Goal: Transaction & Acquisition: Book appointment/travel/reservation

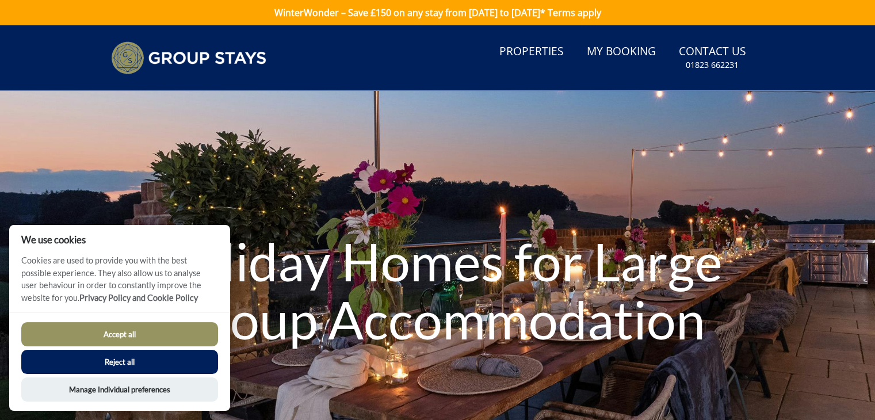
click at [148, 367] on button "Reject all" at bounding box center [119, 362] width 197 height 24
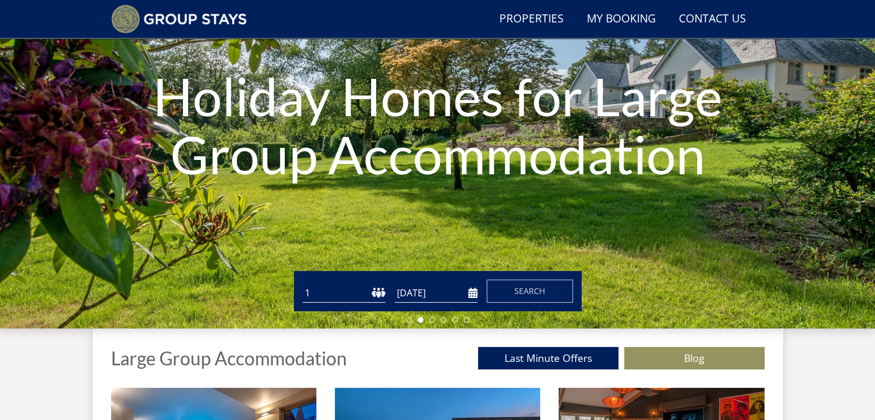
scroll to position [101, 0]
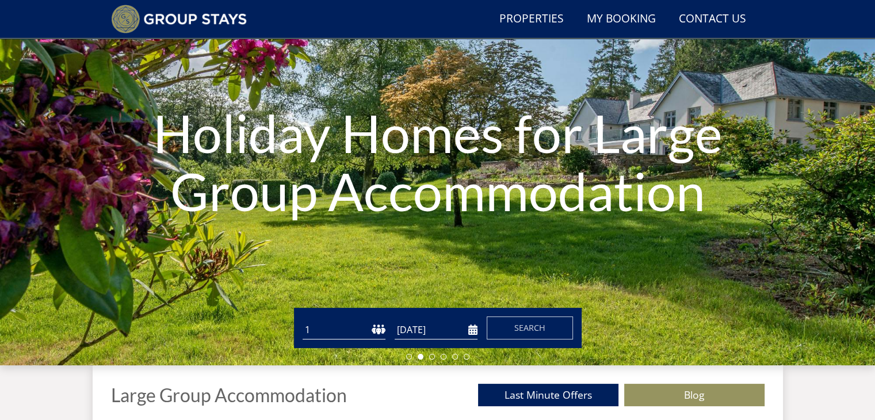
click at [365, 332] on select "1 2 3 4 5 6 7 8 9 10 11 12 13 14 15 16 17 18 19 20 21 22 23 24 25 26 27 28 29 3…" at bounding box center [343, 329] width 83 height 19
select select "14"
click at [302, 320] on select "1 2 3 4 5 6 7 8 9 10 11 12 13 14 15 16 17 18 19 20 21 22 23 24 25 26 27 28 29 3…" at bounding box center [343, 329] width 83 height 19
click at [438, 328] on input "[DATE]" at bounding box center [435, 329] width 83 height 19
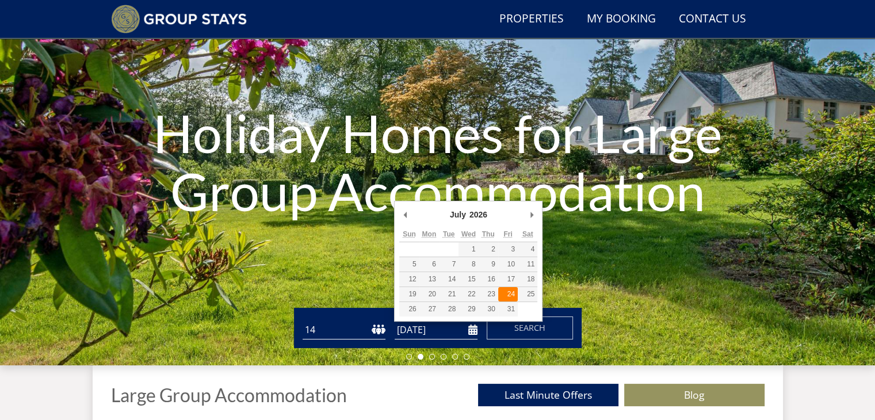
type input "24/07/2026"
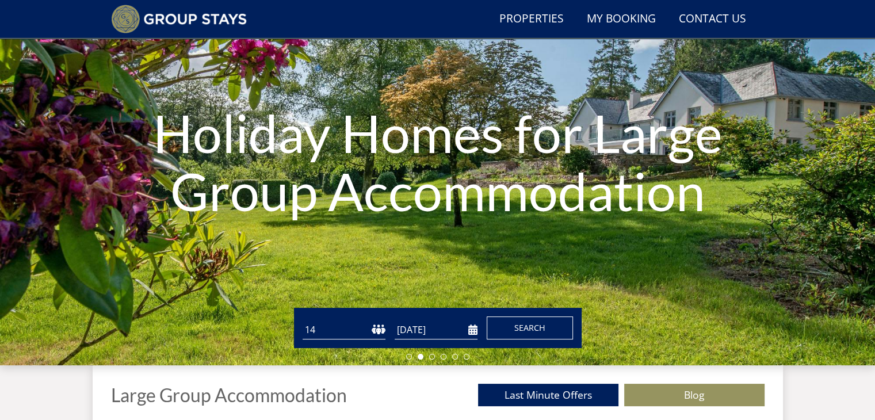
click at [507, 329] on button "Search" at bounding box center [529, 327] width 86 height 23
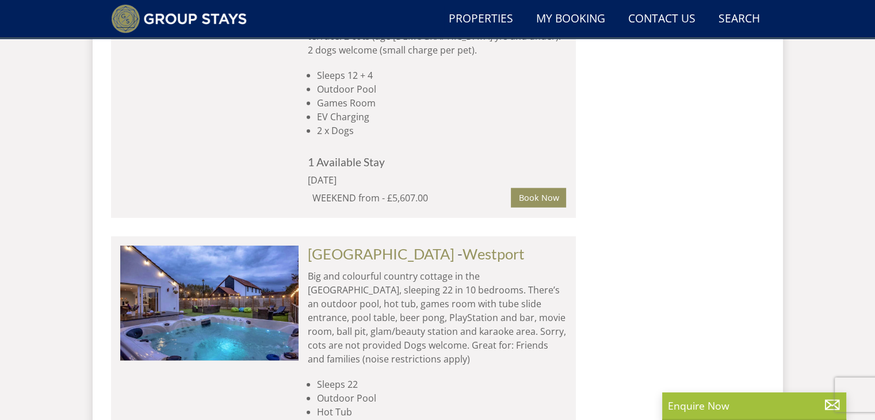
scroll to position [7010, 0]
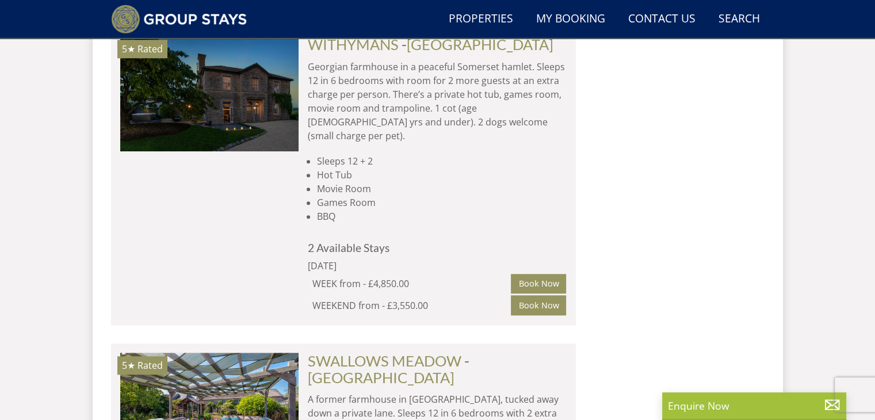
scroll to position [0, 0]
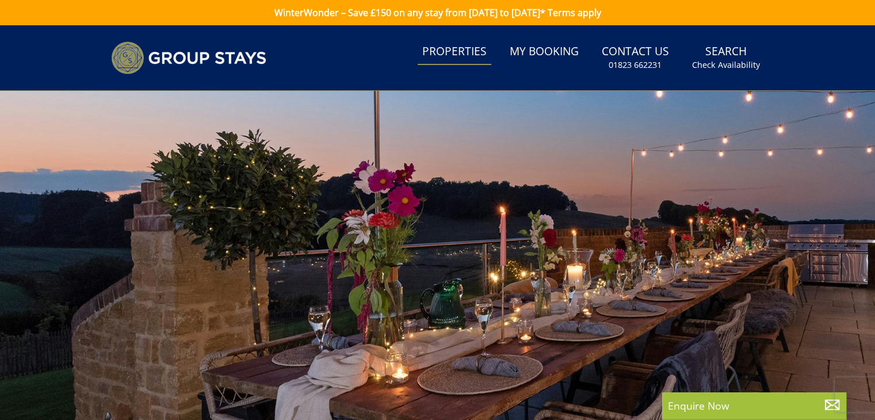
click at [455, 56] on link "Properties" at bounding box center [454, 52] width 74 height 26
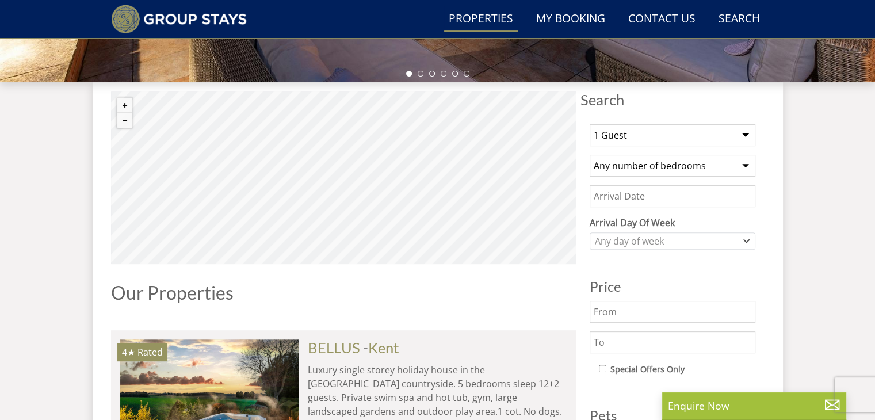
scroll to position [352, 0]
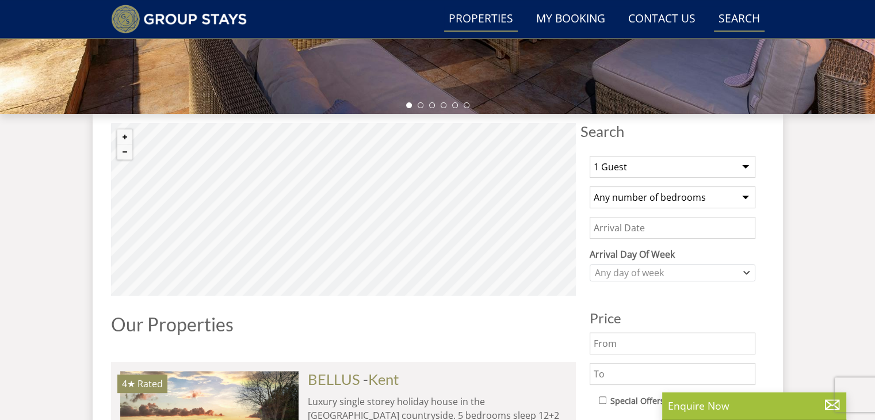
click at [748, 21] on link "Search Check Availability" at bounding box center [739, 19] width 51 height 26
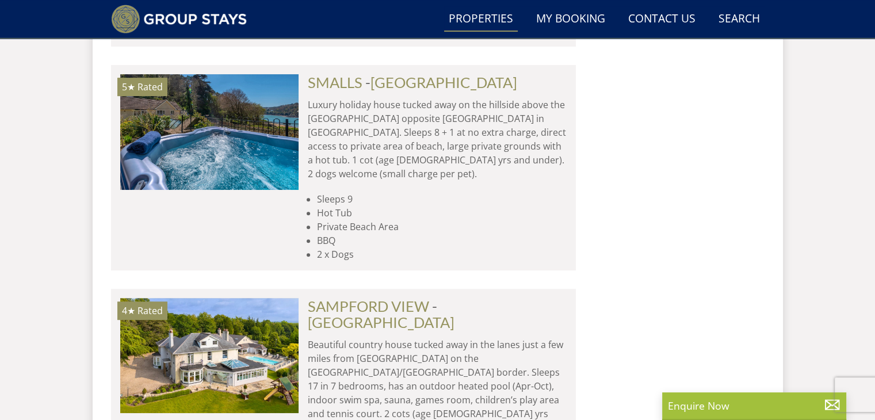
scroll to position [4974, 0]
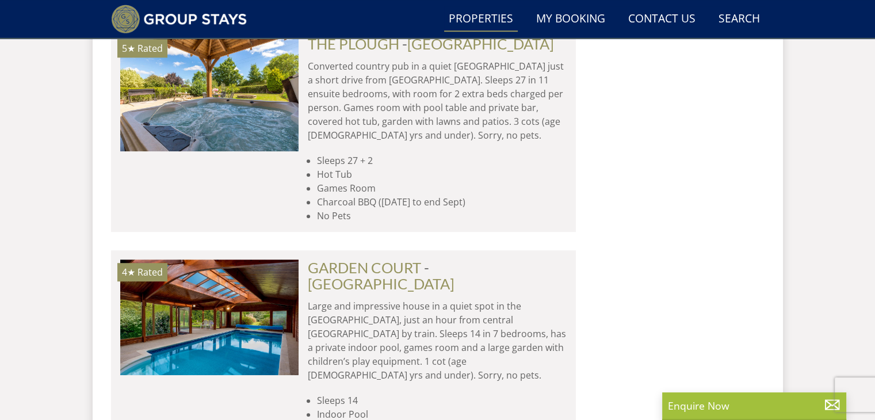
scroll to position [9569, 0]
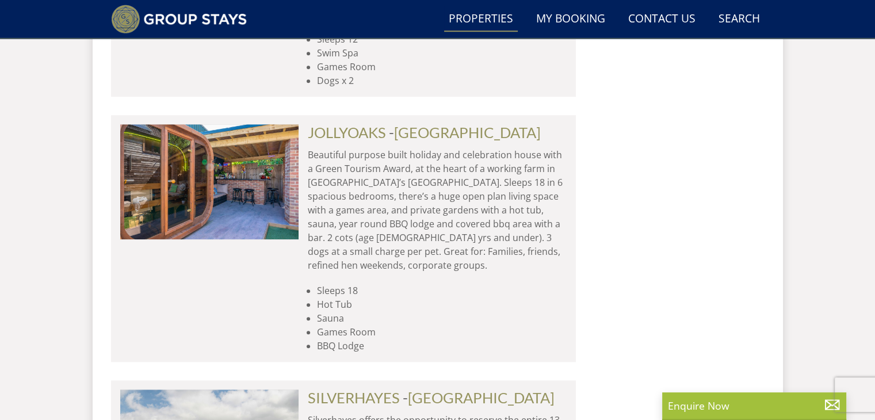
scroll to position [14251, 0]
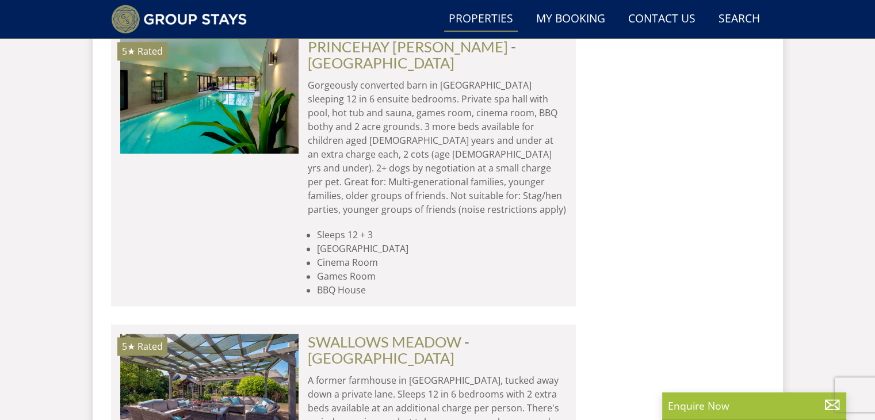
scroll to position [18978, 0]
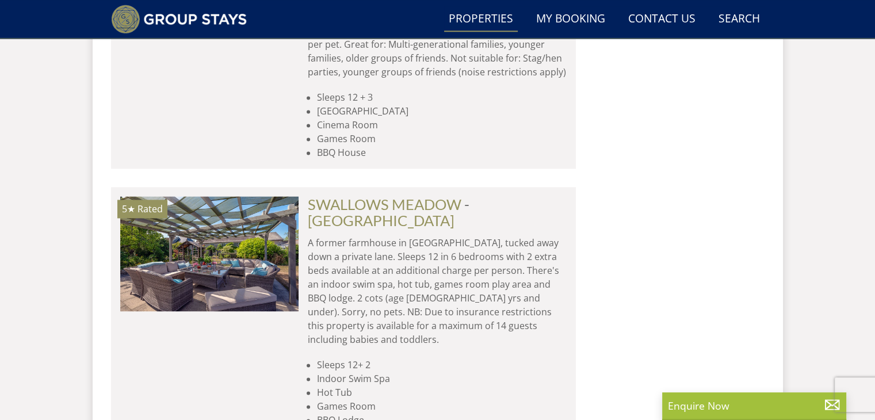
scroll to position [19154, 0]
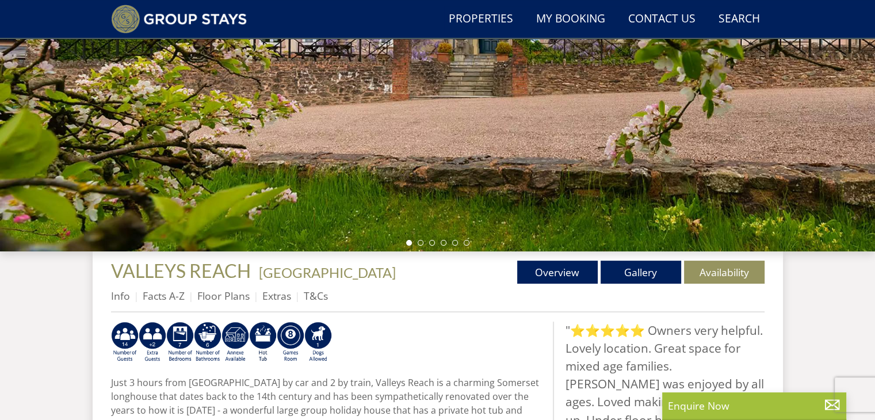
scroll to position [265, 0]
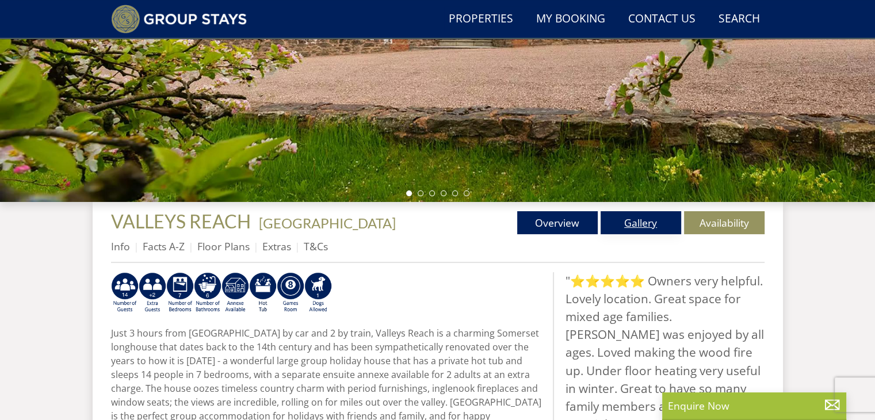
click at [642, 224] on link "Gallery" at bounding box center [640, 222] width 81 height 23
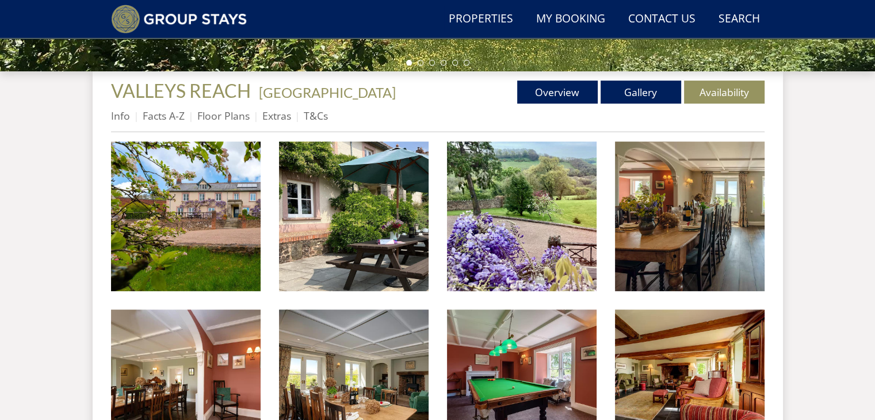
scroll to position [408, 0]
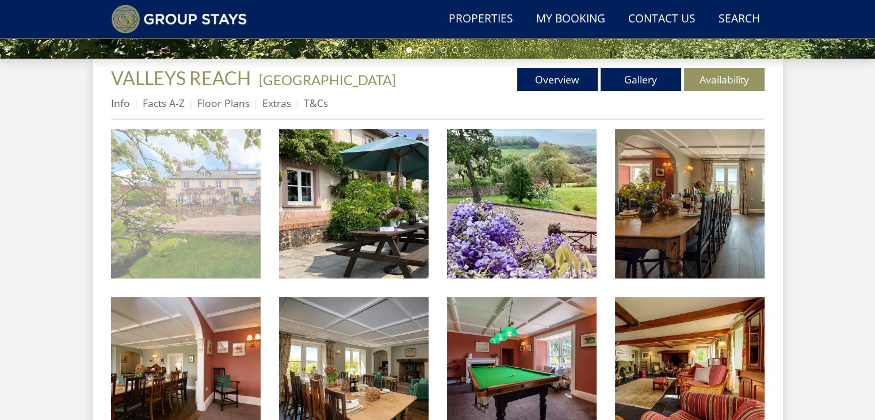
click at [152, 209] on img at bounding box center [186, 204] width 150 height 150
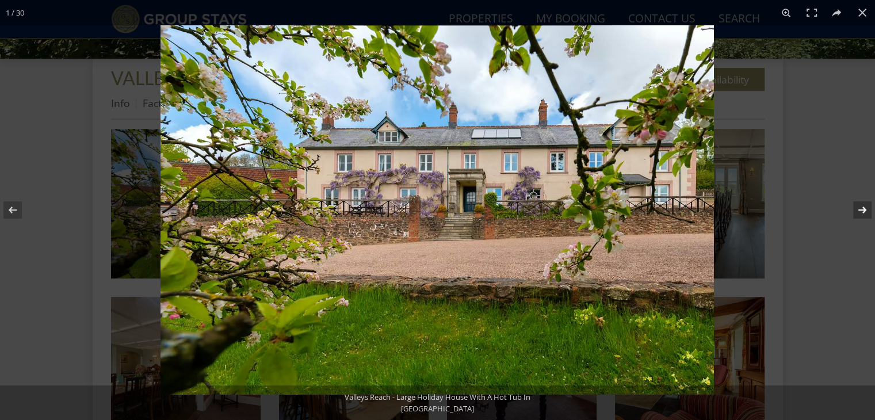
click at [860, 210] on button at bounding box center [854, 210] width 40 height 58
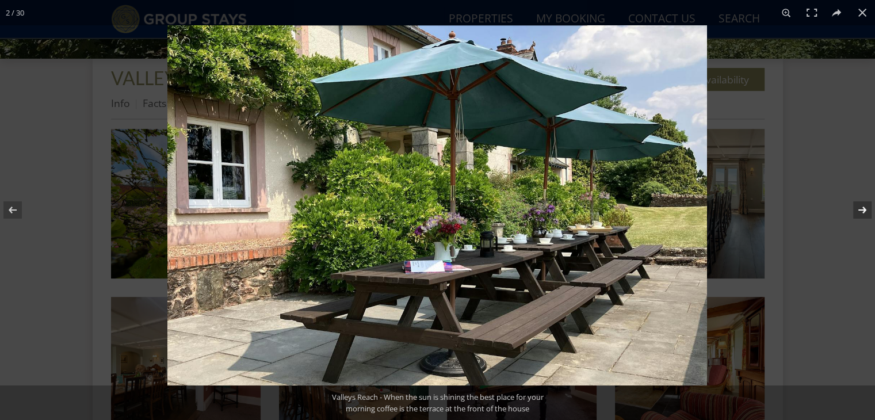
click at [860, 210] on button at bounding box center [854, 210] width 40 height 58
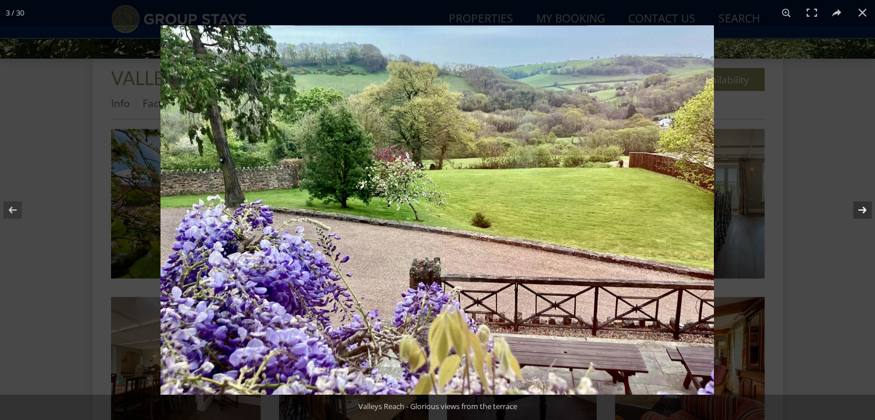
click at [860, 210] on button at bounding box center [854, 210] width 40 height 58
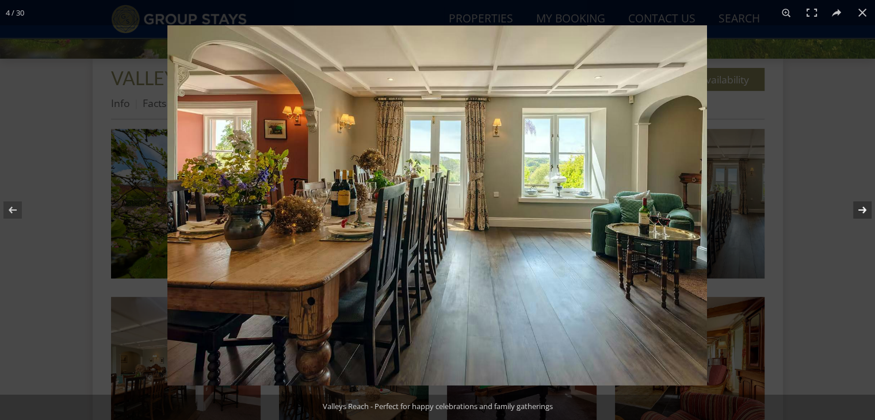
click at [860, 210] on button at bounding box center [854, 210] width 40 height 58
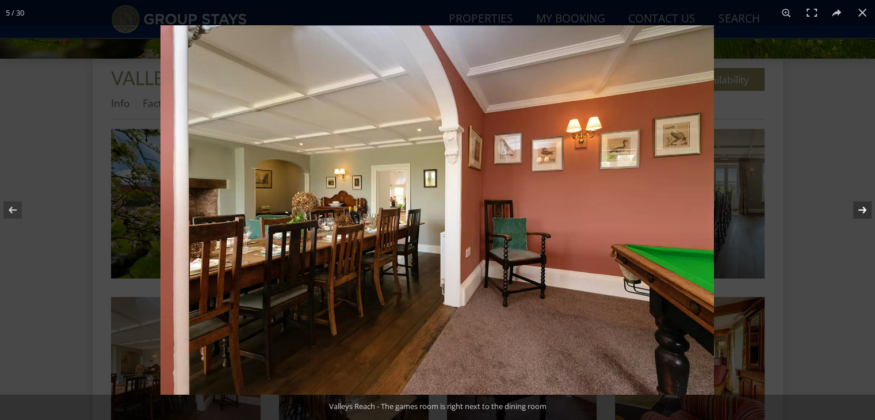
click at [860, 210] on button at bounding box center [854, 210] width 40 height 58
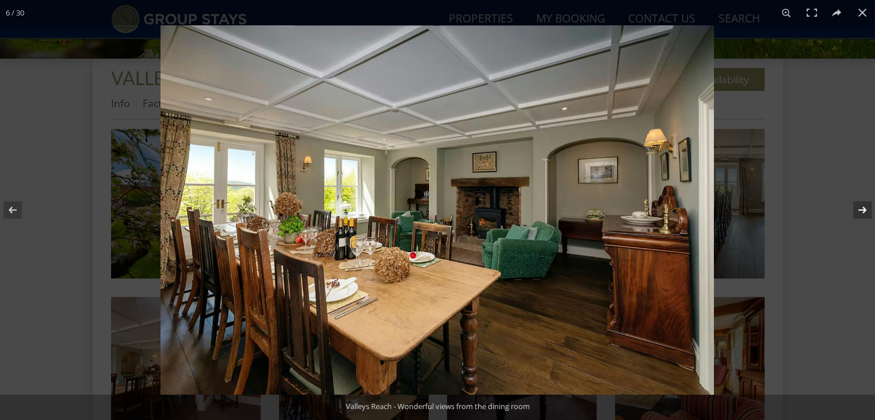
click at [860, 210] on button at bounding box center [854, 210] width 40 height 58
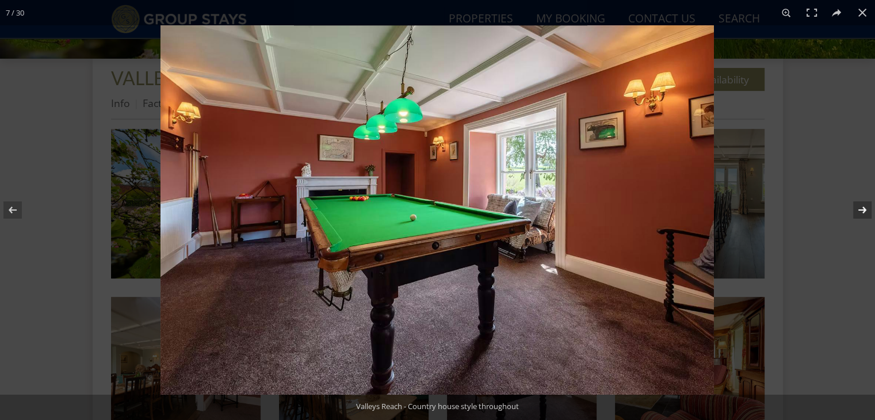
click at [860, 210] on button at bounding box center [854, 210] width 40 height 58
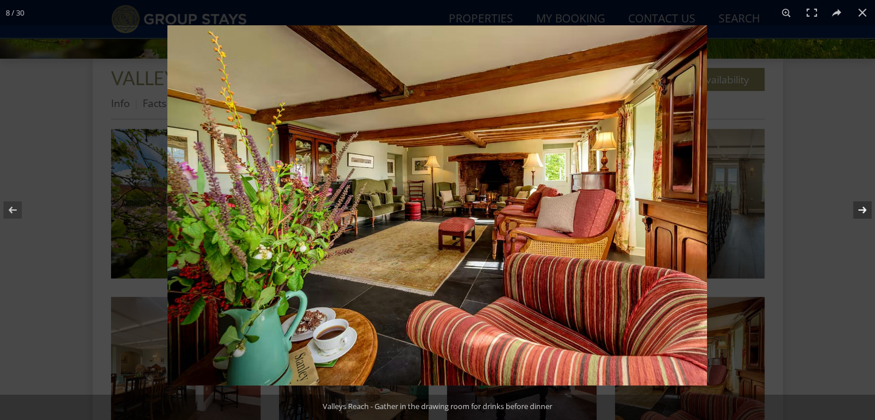
click at [860, 210] on button at bounding box center [854, 210] width 40 height 58
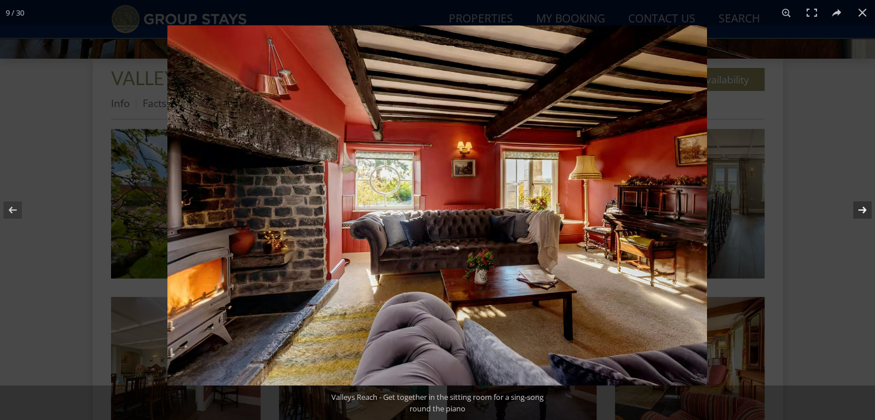
click at [860, 210] on button at bounding box center [854, 210] width 40 height 58
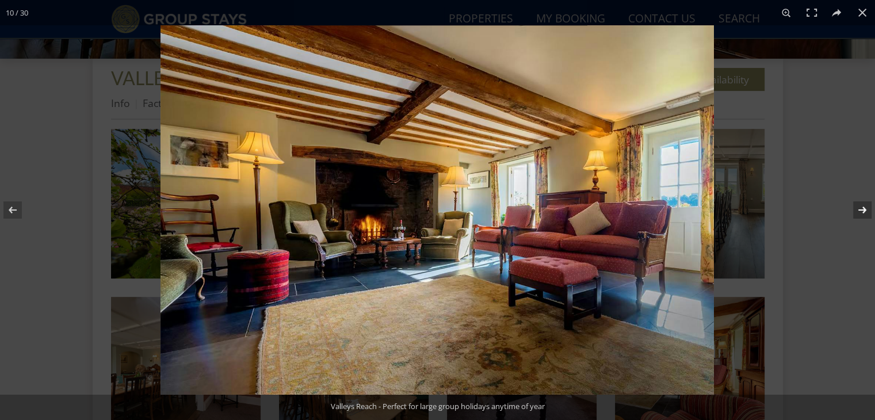
click at [860, 210] on button at bounding box center [854, 210] width 40 height 58
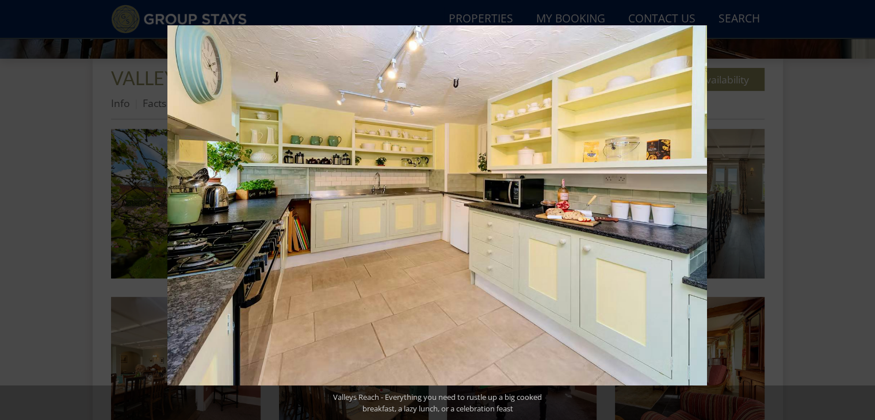
click at [860, 210] on button at bounding box center [854, 210] width 40 height 58
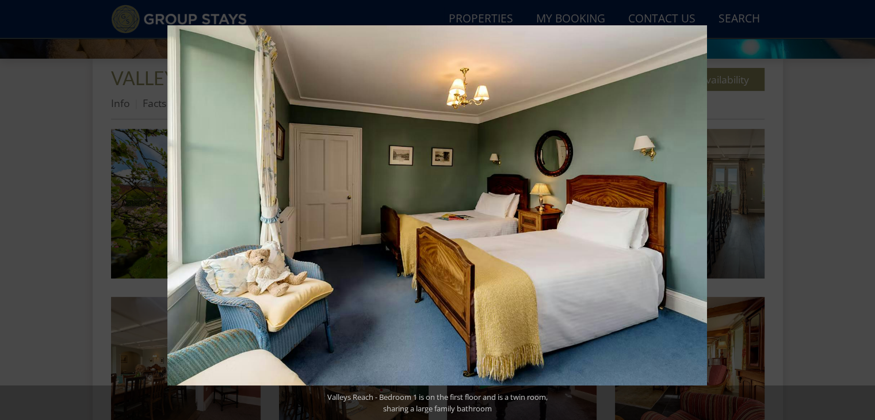
click at [860, 210] on button at bounding box center [854, 210] width 40 height 58
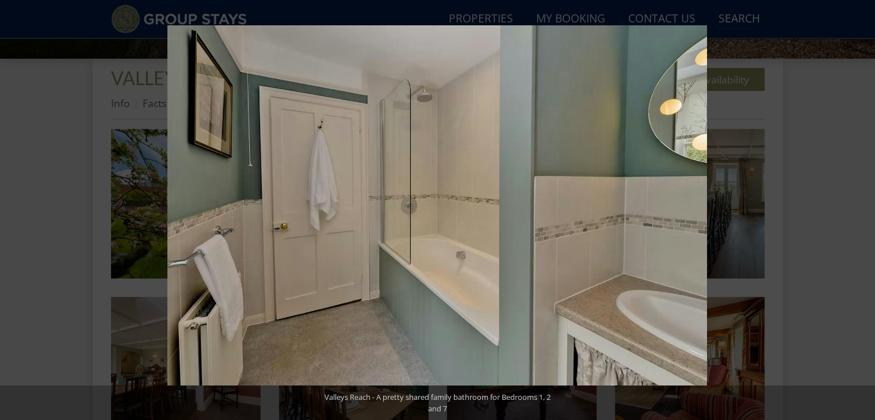
click at [860, 210] on button at bounding box center [854, 210] width 40 height 58
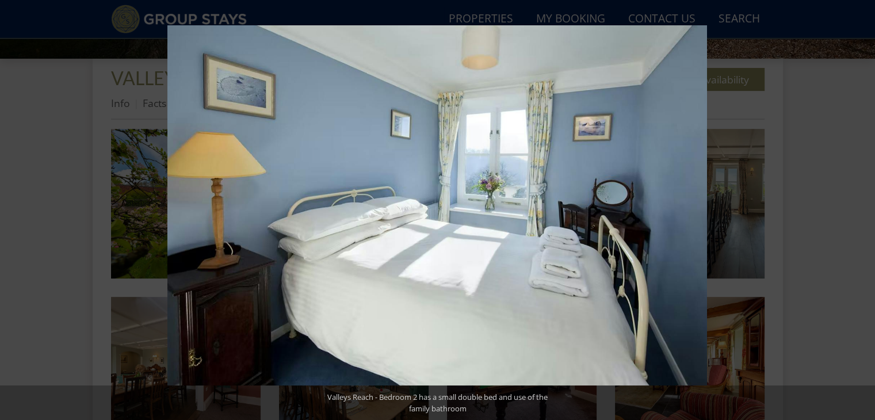
click at [860, 210] on button at bounding box center [854, 210] width 40 height 58
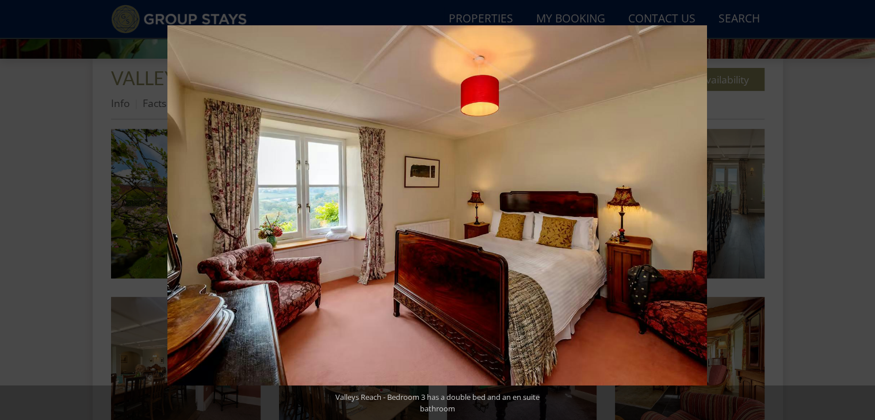
click at [860, 210] on button at bounding box center [854, 210] width 40 height 58
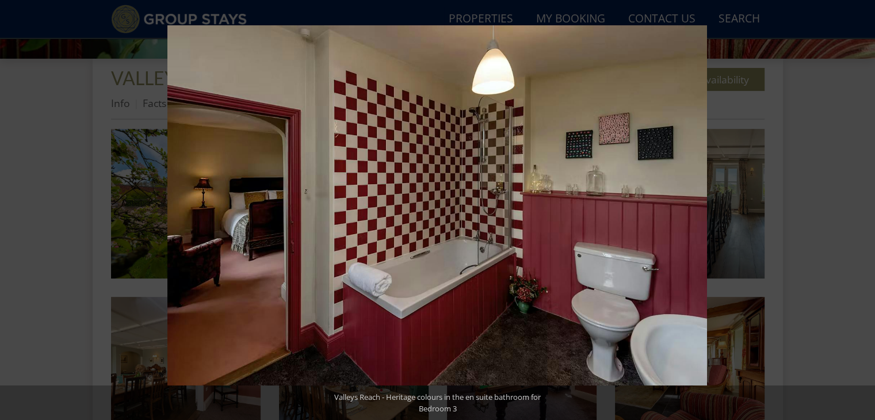
click at [860, 210] on button at bounding box center [854, 210] width 40 height 58
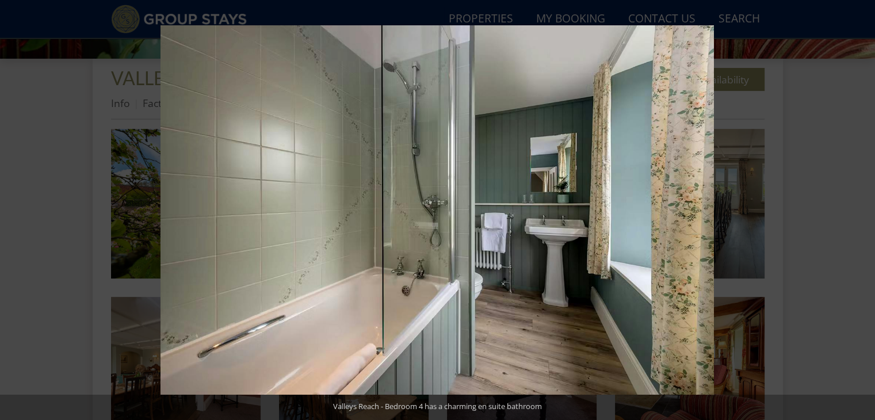
click at [860, 210] on button at bounding box center [854, 210] width 40 height 58
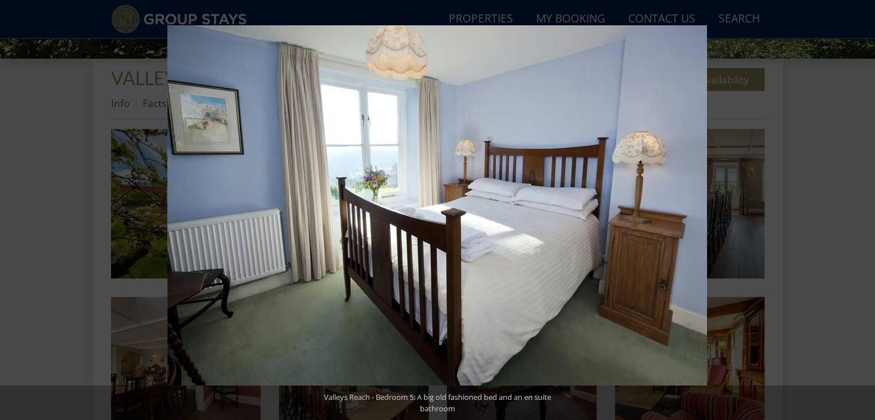
click at [860, 210] on button at bounding box center [854, 210] width 40 height 58
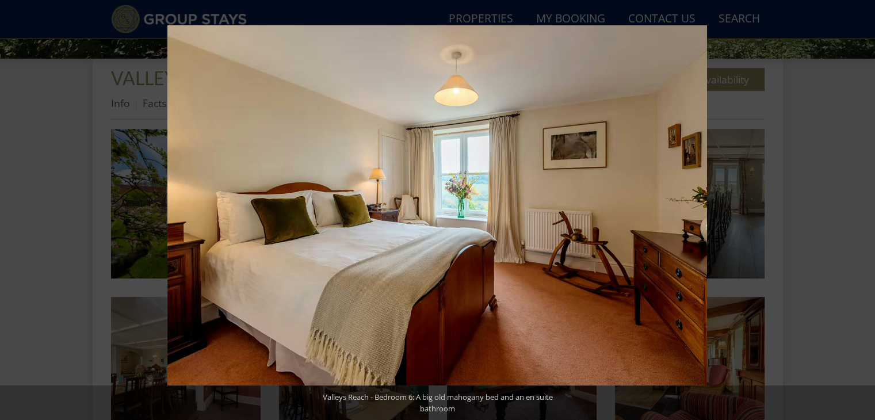
click at [860, 210] on button at bounding box center [854, 210] width 40 height 58
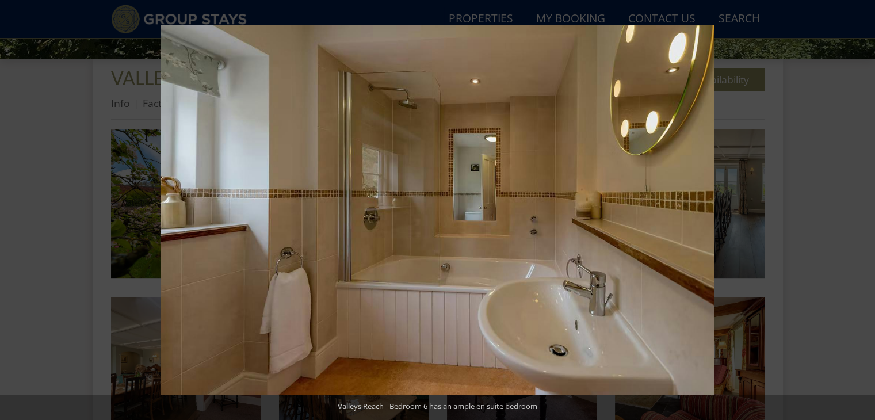
click at [860, 210] on button at bounding box center [854, 210] width 40 height 58
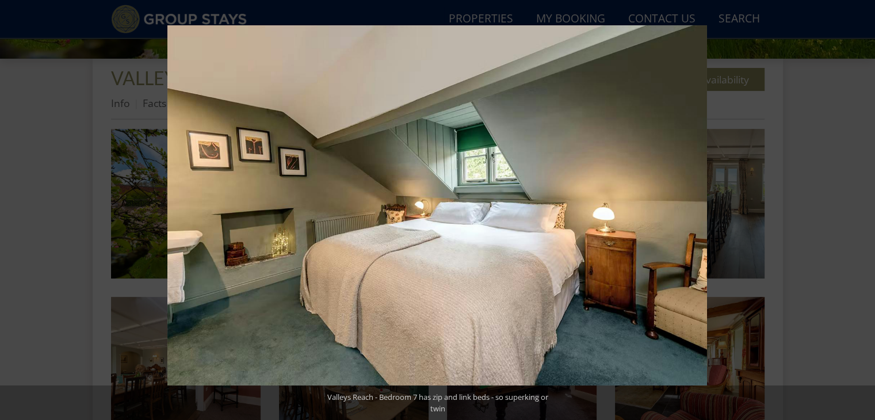
click at [860, 210] on button at bounding box center [854, 210] width 40 height 58
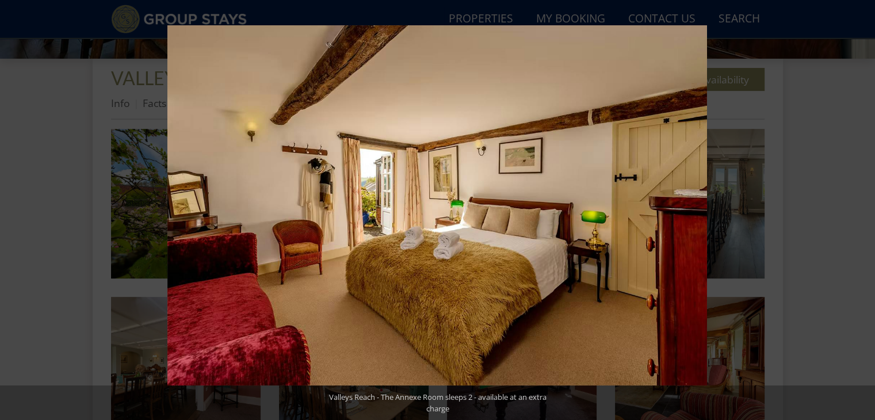
click at [860, 210] on button at bounding box center [854, 210] width 40 height 58
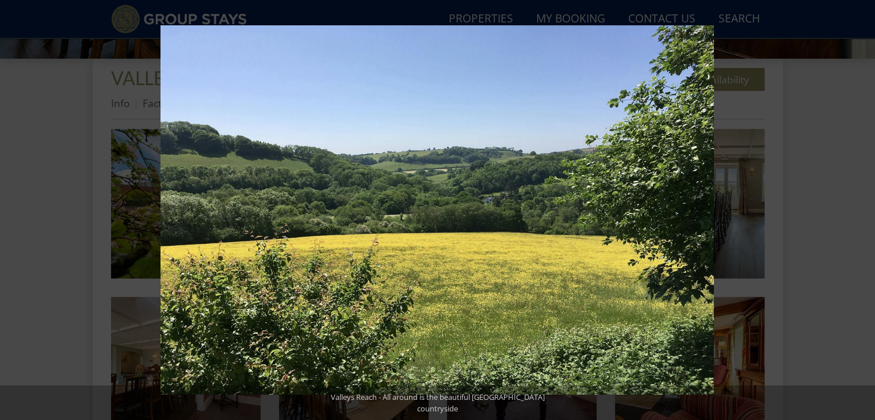
click at [860, 210] on button at bounding box center [854, 210] width 40 height 58
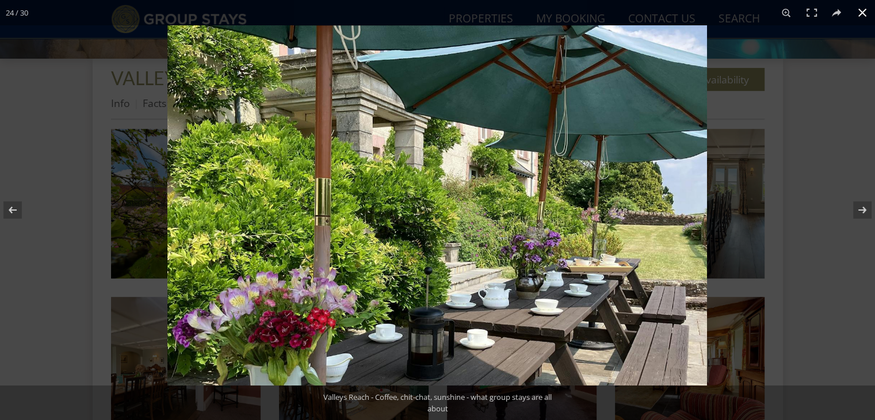
click at [860, 15] on button at bounding box center [861, 12] width 25 height 25
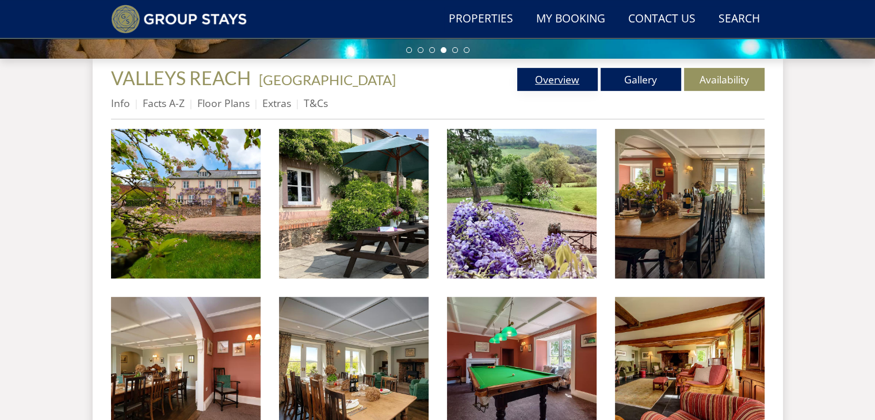
click at [594, 72] on link "Overview" at bounding box center [557, 79] width 81 height 23
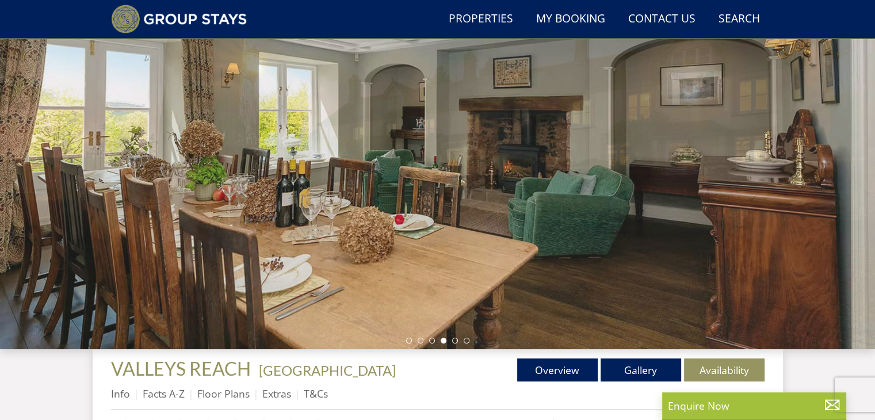
scroll to position [16, 0]
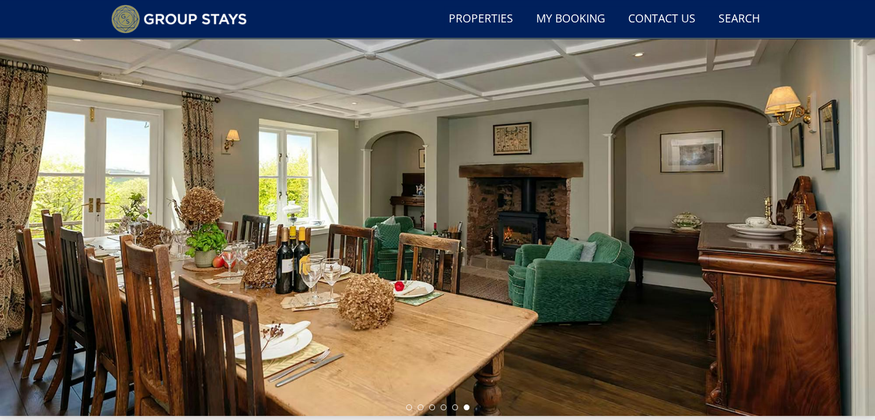
scroll to position [48, 0]
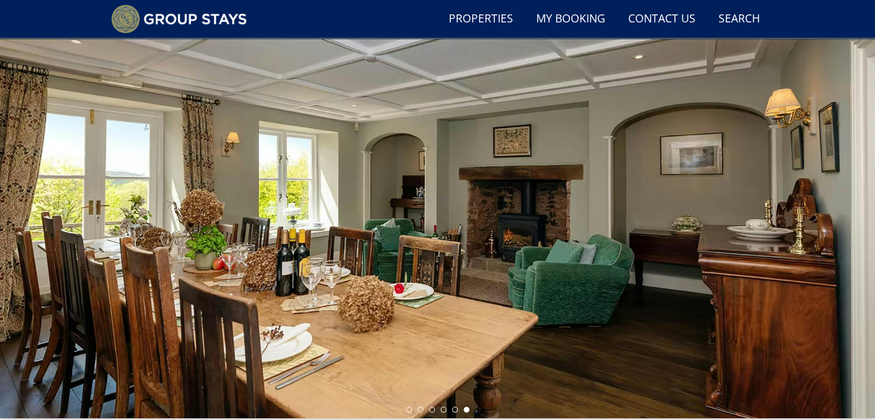
click at [734, 162] on div at bounding box center [437, 217] width 875 height 403
click at [409, 408] on li at bounding box center [409, 410] width 6 height 6
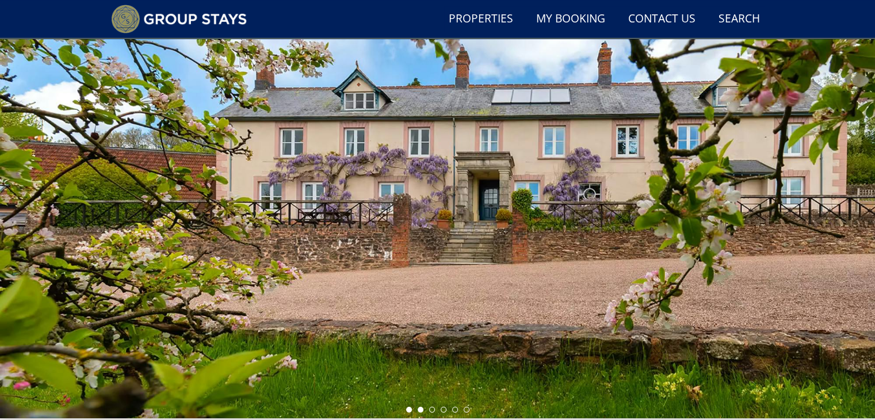
click at [419, 409] on li at bounding box center [420, 410] width 6 height 6
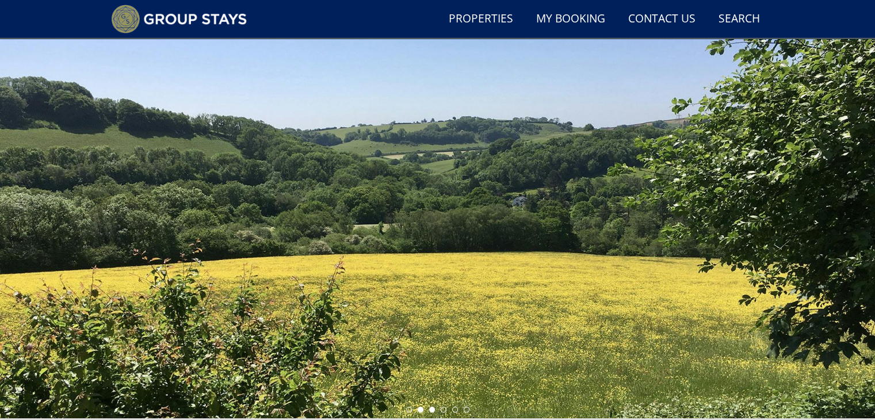
click at [432, 409] on li at bounding box center [432, 410] width 6 height 6
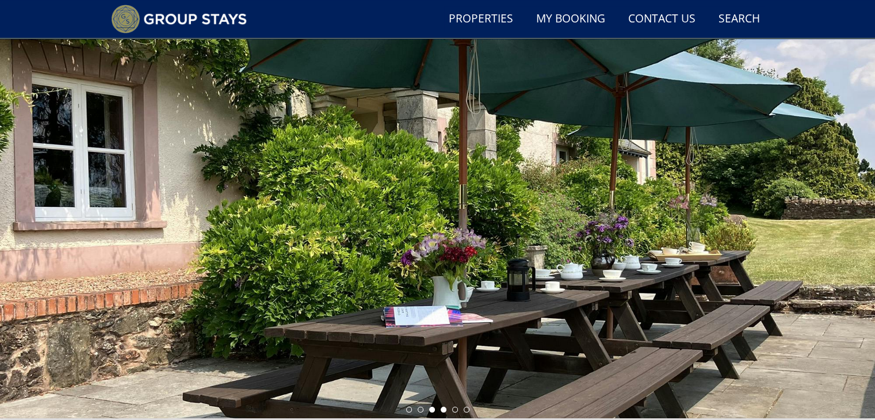
click at [444, 409] on li at bounding box center [443, 410] width 6 height 6
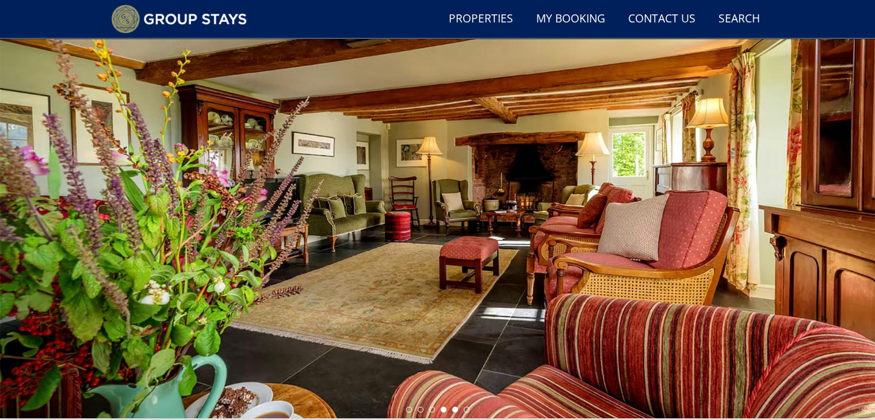
click at [454, 408] on li at bounding box center [455, 410] width 6 height 6
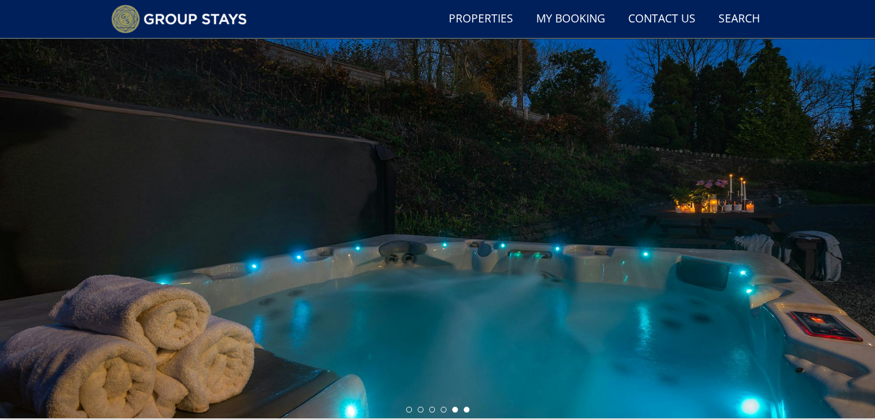
click at [465, 409] on li at bounding box center [466, 410] width 6 height 6
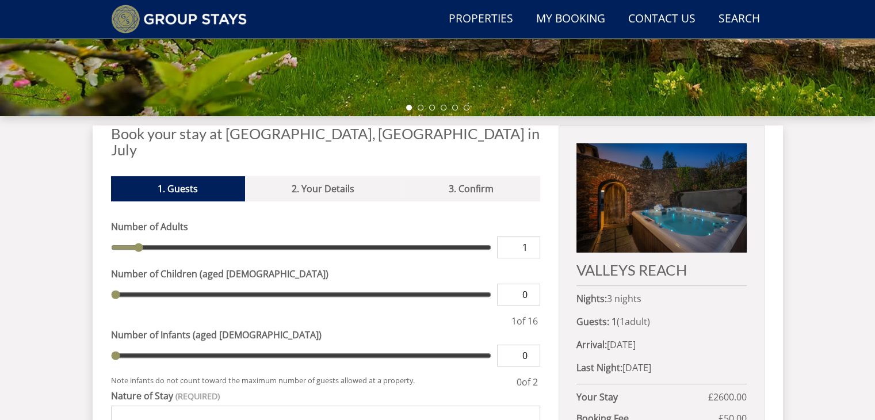
scroll to position [398, 0]
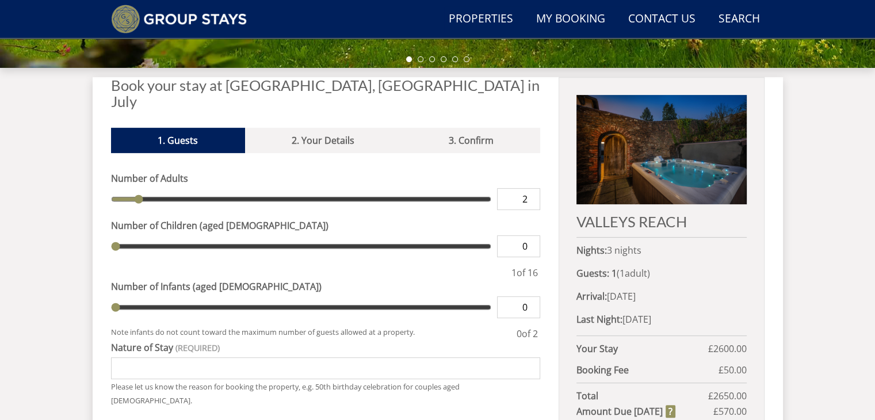
type input "2"
click at [533, 188] on input "2" at bounding box center [518, 199] width 43 height 22
type input "2"
type input "3"
click at [533, 188] on input "3" at bounding box center [518, 199] width 43 height 22
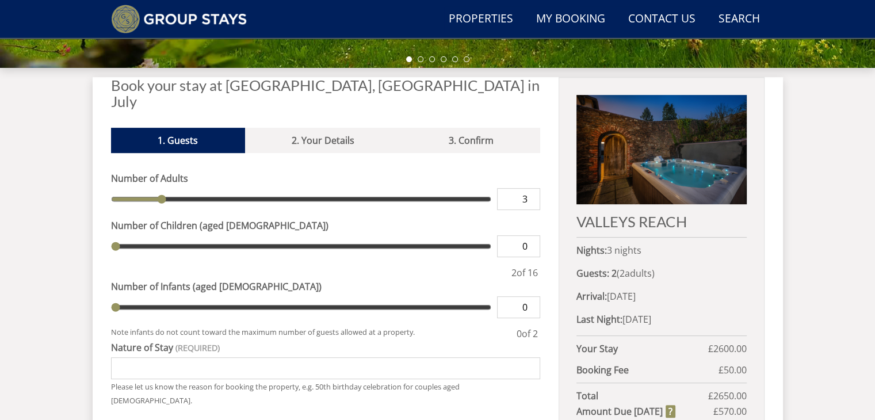
type input "3"
type input "4"
click at [533, 188] on input "4" at bounding box center [518, 199] width 43 height 22
type input "4"
type input "5"
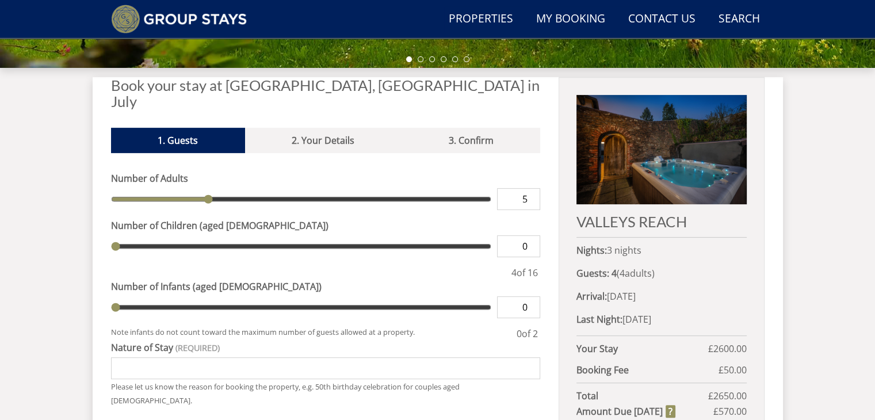
click at [533, 188] on input "5" at bounding box center [518, 199] width 43 height 22
type input "5"
type input "6"
click at [533, 188] on input "6" at bounding box center [518, 199] width 43 height 22
type input "6"
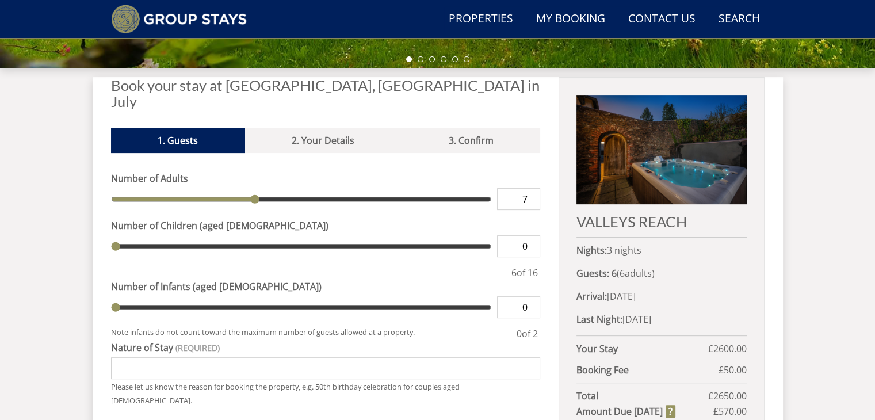
type input "7"
click at [533, 188] on input "7" at bounding box center [518, 199] width 43 height 22
type input "7"
type input "8"
click at [533, 188] on input "8" at bounding box center [518, 199] width 43 height 22
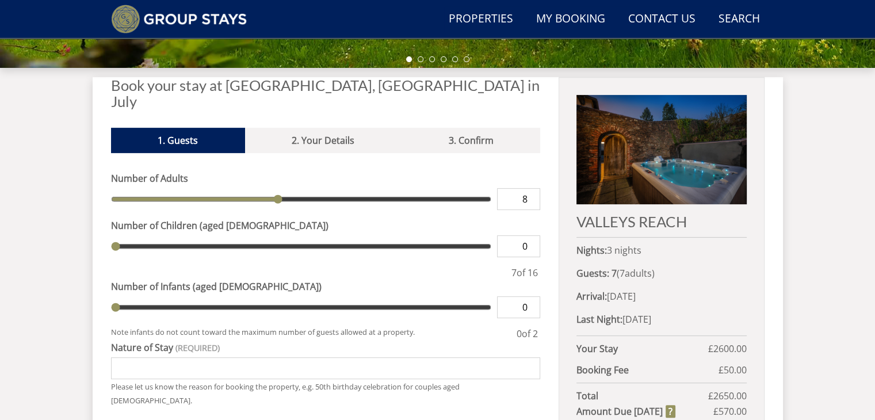
type input "8"
type input "9"
click at [533, 188] on input "9" at bounding box center [518, 199] width 43 height 22
type input "9"
type input "10"
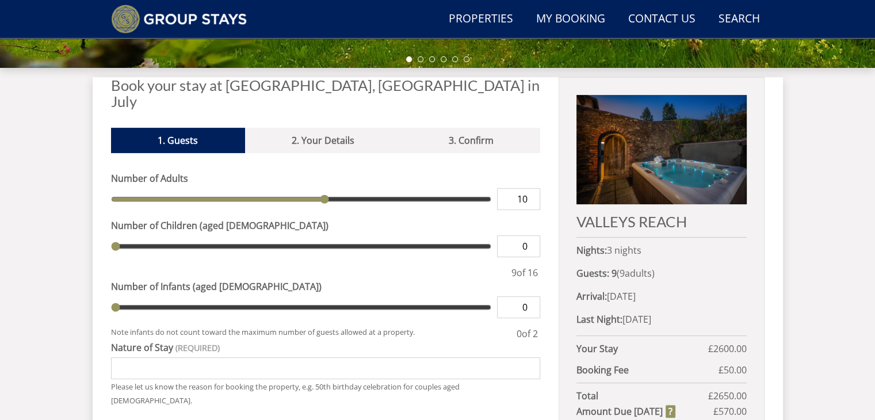
click at [533, 188] on input "10" at bounding box center [518, 199] width 43 height 22
type input "10"
type input "11"
click at [533, 188] on input "11" at bounding box center [518, 199] width 43 height 22
type input "11"
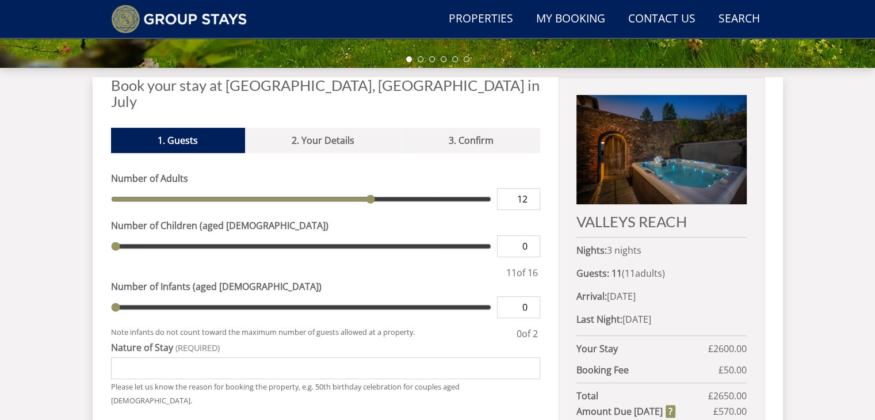
type input "12"
click at [533, 188] on input "12" at bounding box center [518, 199] width 43 height 22
type input "12"
type input "13"
click at [533, 188] on input "13" at bounding box center [518, 199] width 43 height 22
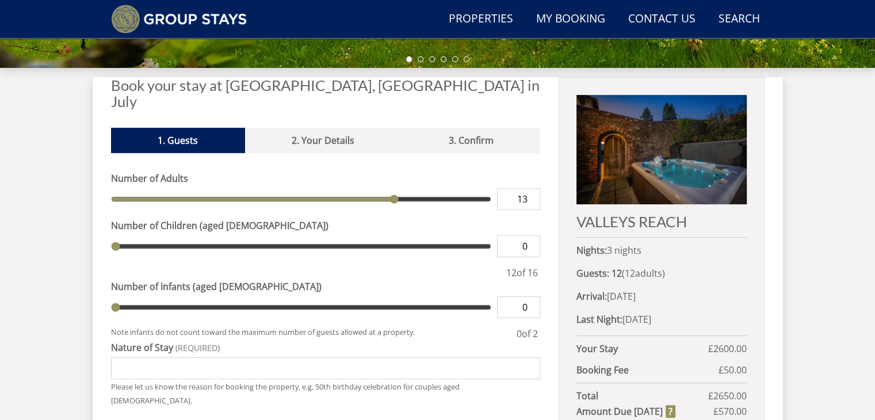
type input "13"
type input "14"
click at [533, 188] on input "14" at bounding box center [518, 199] width 43 height 22
type input "14"
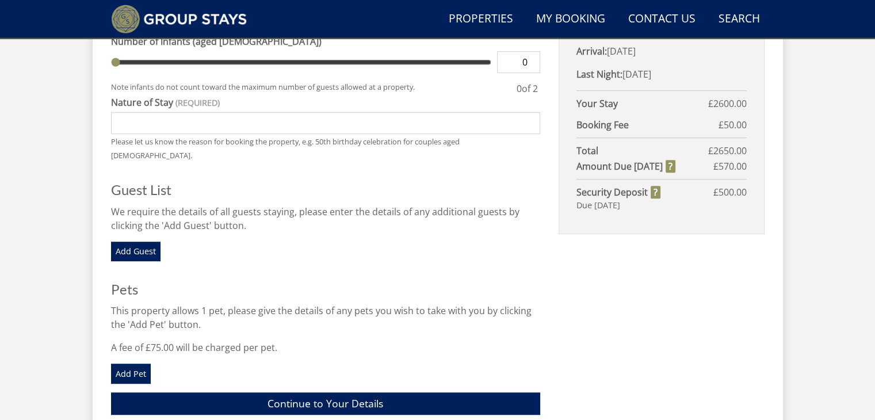
scroll to position [645, 0]
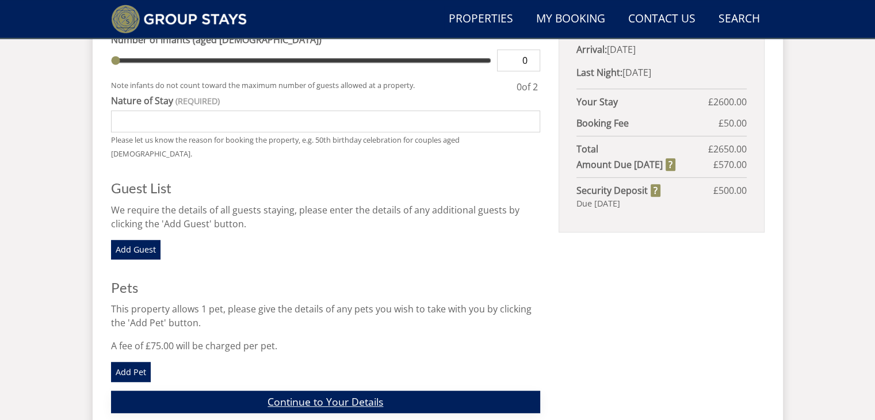
click at [346, 390] on link "Continue to Your Details" at bounding box center [326, 401] width 430 height 22
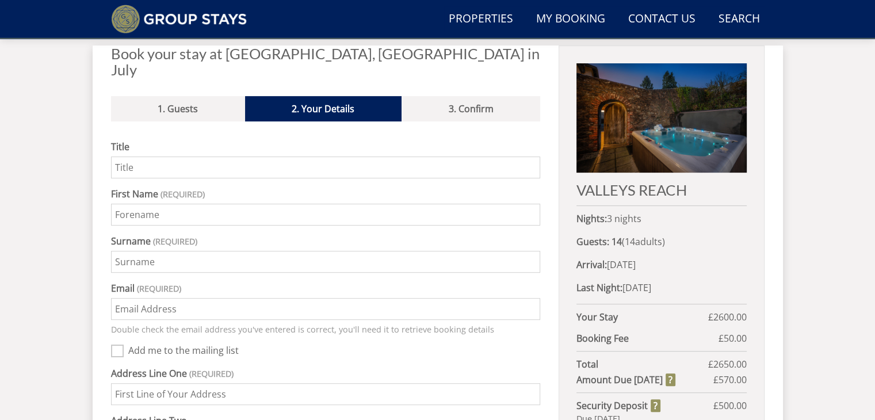
scroll to position [426, 0]
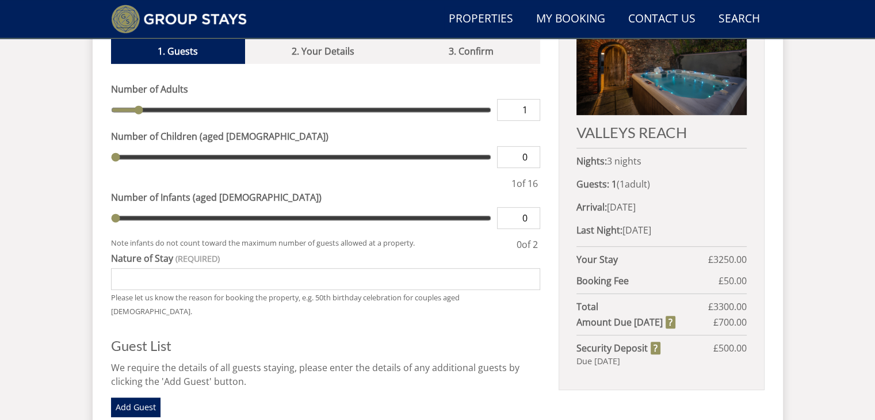
click at [637, 67] on img at bounding box center [661, 60] width 170 height 109
click at [623, 132] on h2 "VALLEYS REACH" at bounding box center [661, 132] width 170 height 16
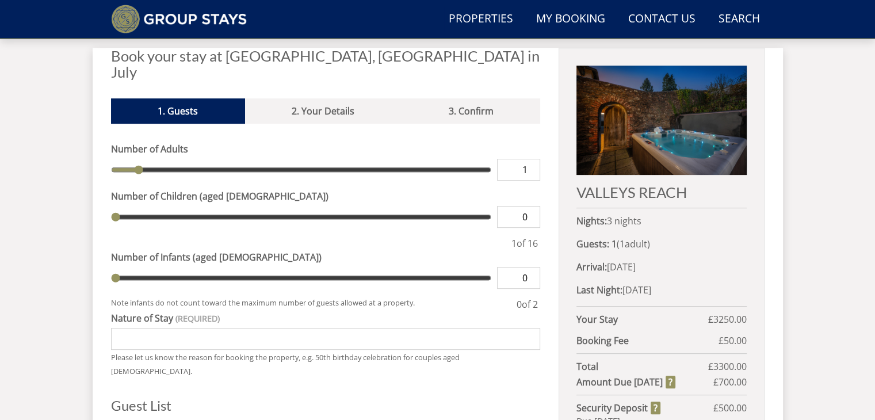
scroll to position [435, 0]
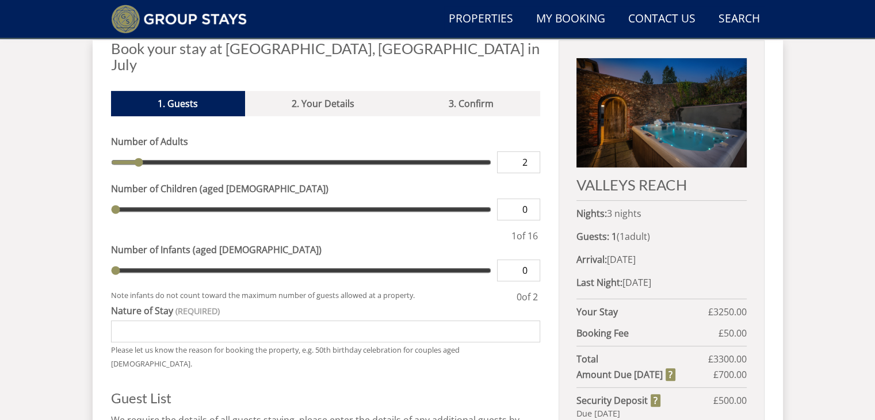
type input "2"
click at [534, 151] on input "2" at bounding box center [518, 162] width 43 height 22
type input "2"
type input "3"
click at [534, 151] on input "3" at bounding box center [518, 162] width 43 height 22
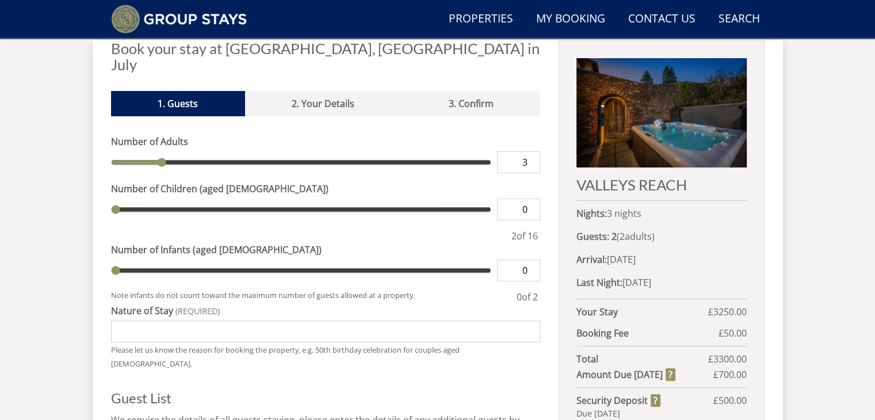
type input "3"
type input "4"
click at [534, 151] on input "4" at bounding box center [518, 162] width 43 height 22
type input "4"
type input "5"
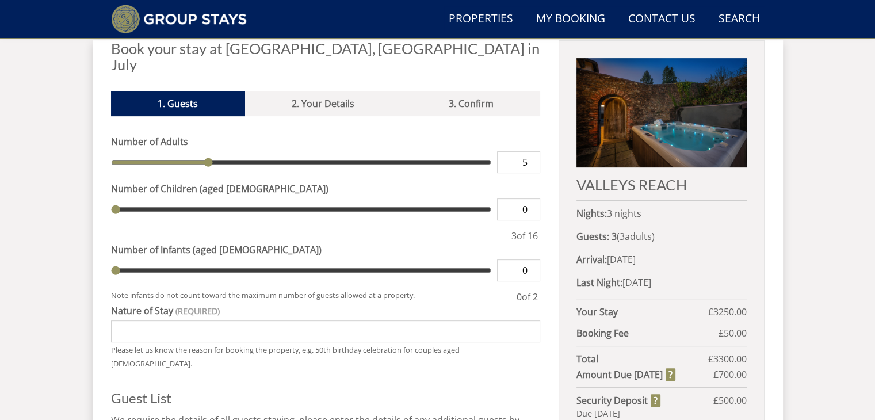
click at [534, 151] on input "5" at bounding box center [518, 162] width 43 height 22
type input "5"
type input "6"
click at [534, 151] on input "6" at bounding box center [518, 162] width 43 height 22
type input "6"
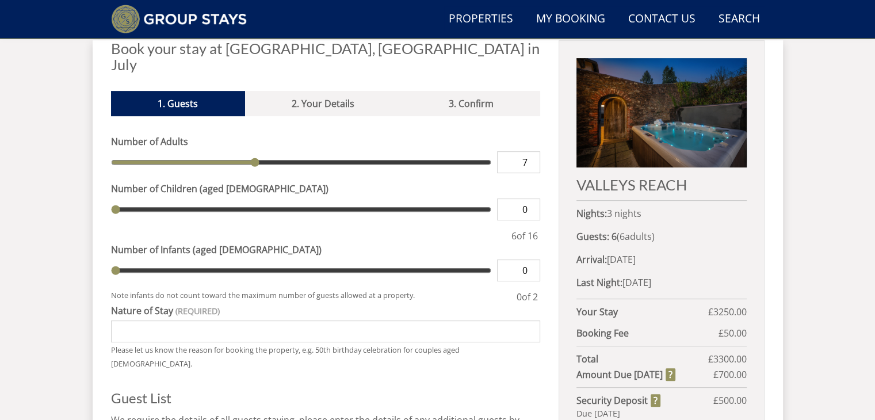
type input "7"
click at [534, 151] on input "7" at bounding box center [518, 162] width 43 height 22
type input "7"
type input "8"
click at [534, 151] on input "8" at bounding box center [518, 162] width 43 height 22
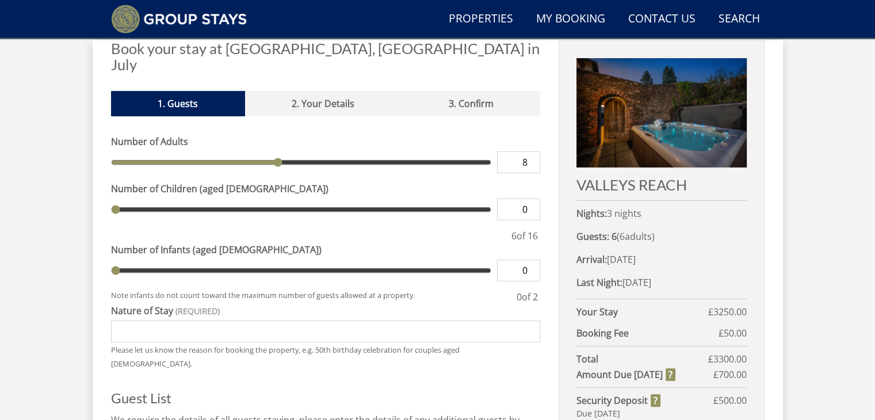
type input "8"
type input "9"
click at [534, 151] on input "9" at bounding box center [518, 162] width 43 height 22
type input "9"
type input "10"
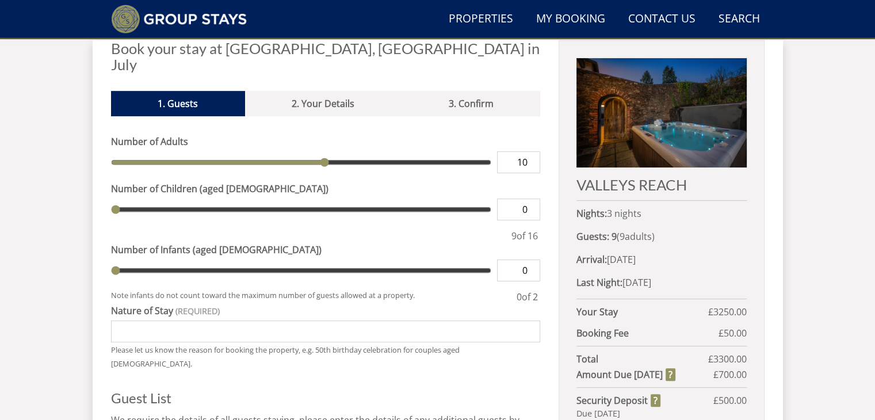
click at [534, 151] on input "10" at bounding box center [518, 162] width 43 height 22
type input "10"
type input "11"
click at [534, 151] on input "11" at bounding box center [518, 162] width 43 height 22
type input "11"
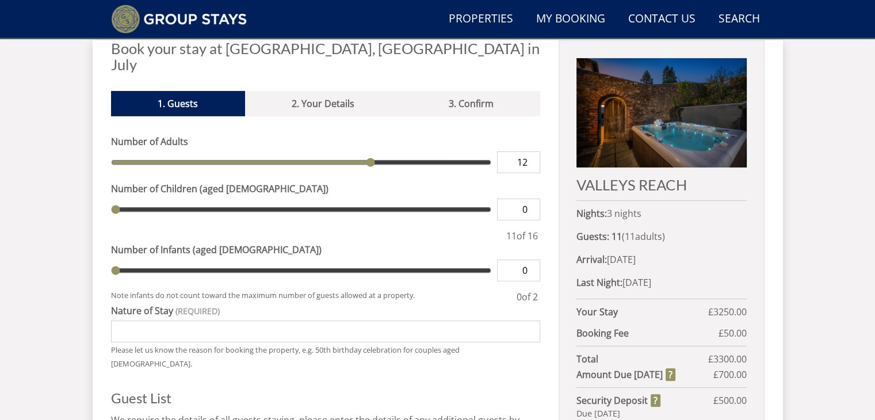
type input "12"
click at [534, 151] on input "12" at bounding box center [518, 162] width 43 height 22
type input "12"
type input "13"
click at [534, 151] on input "13" at bounding box center [518, 162] width 43 height 22
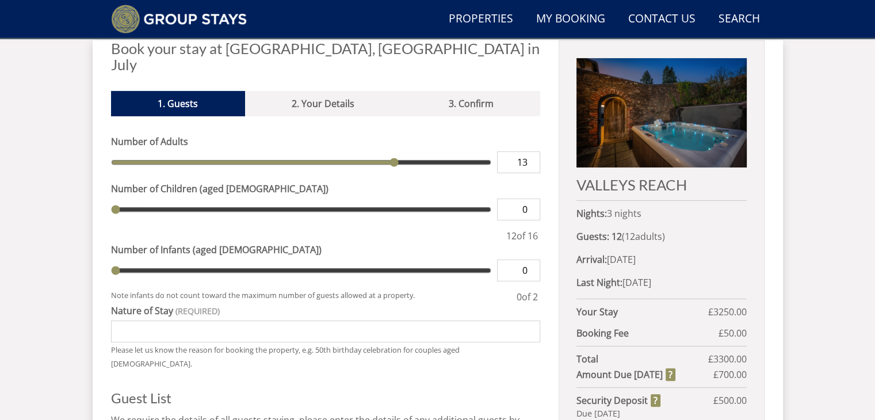
type input "13"
type input "14"
click at [534, 151] on input "14" at bounding box center [518, 162] width 43 height 22
type input "14"
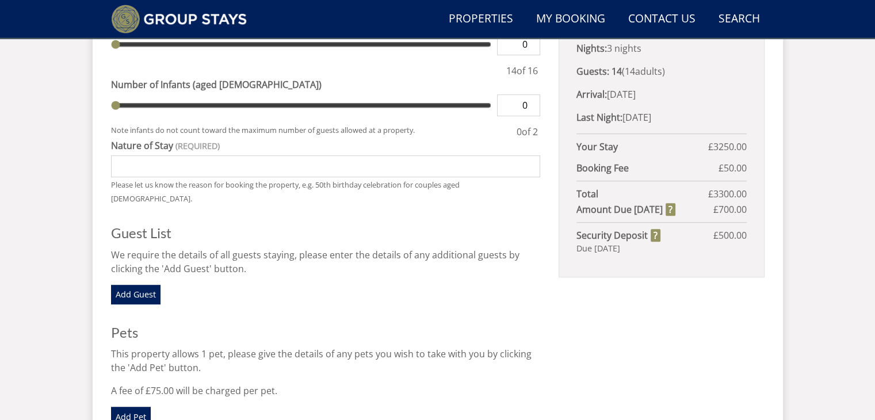
scroll to position [697, 0]
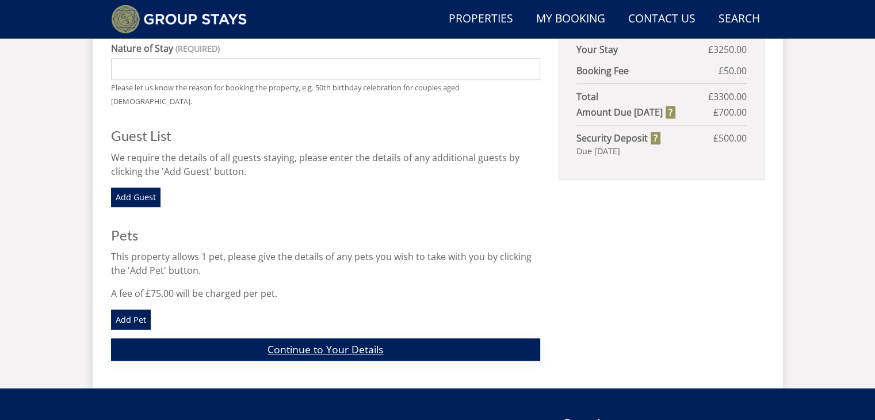
click at [387, 338] on link "Continue to Your Details" at bounding box center [326, 349] width 430 height 22
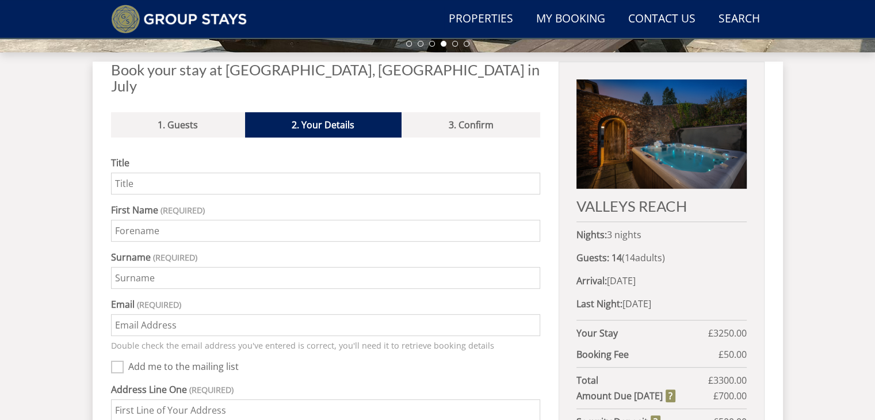
scroll to position [417, 0]
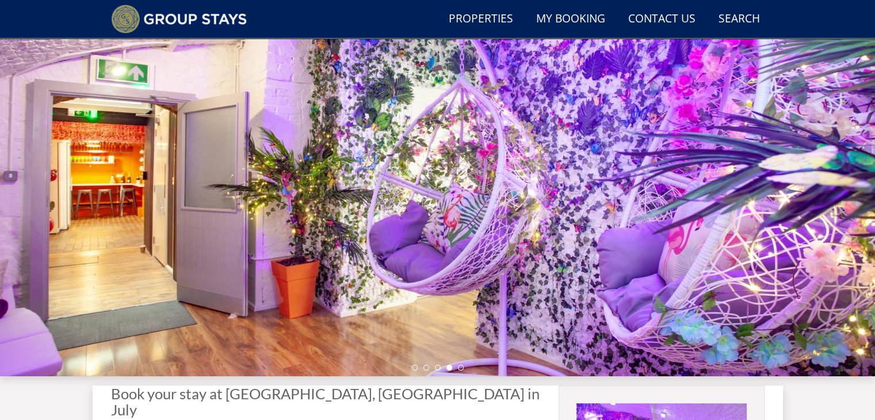
scroll to position [83, 0]
